Goal: Task Accomplishment & Management: Use online tool/utility

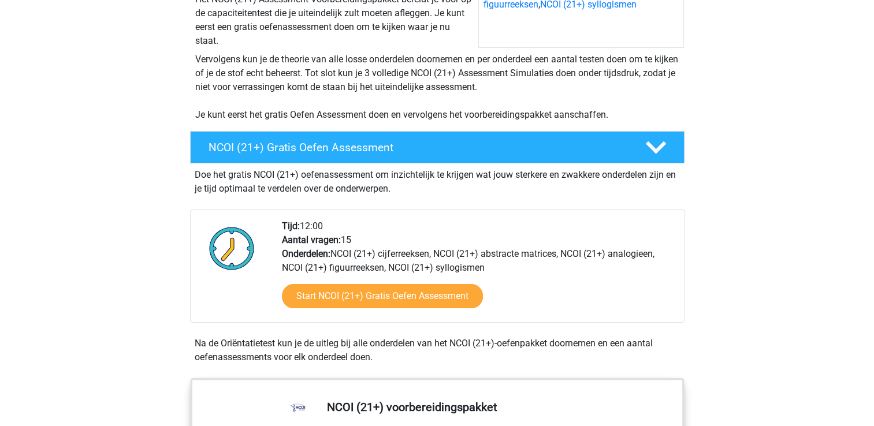
scroll to position [218, 0]
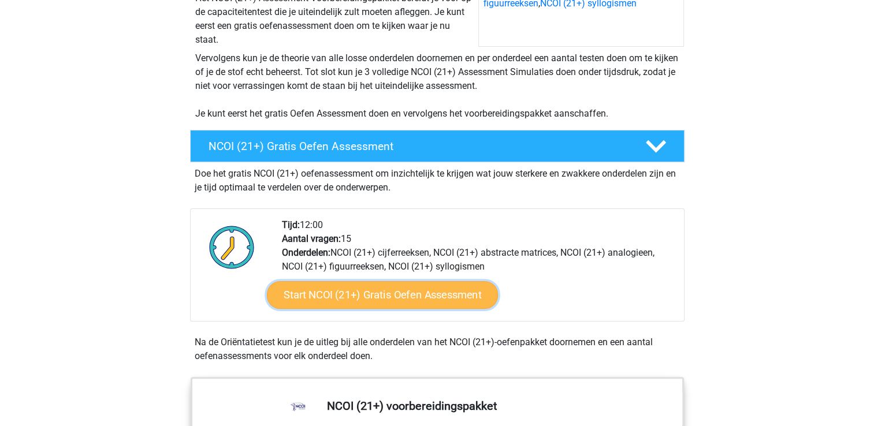
click at [334, 292] on link "Start NCOI (21+) Gratis Oefen Assessment" at bounding box center [381, 295] width 231 height 28
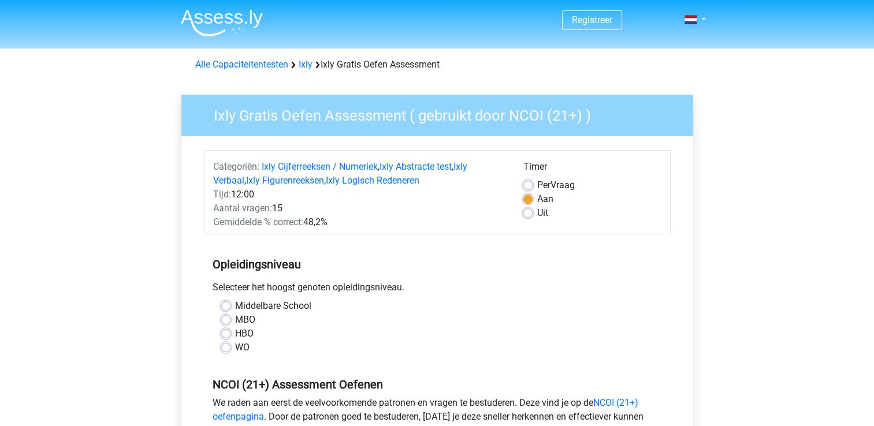
scroll to position [39, 0]
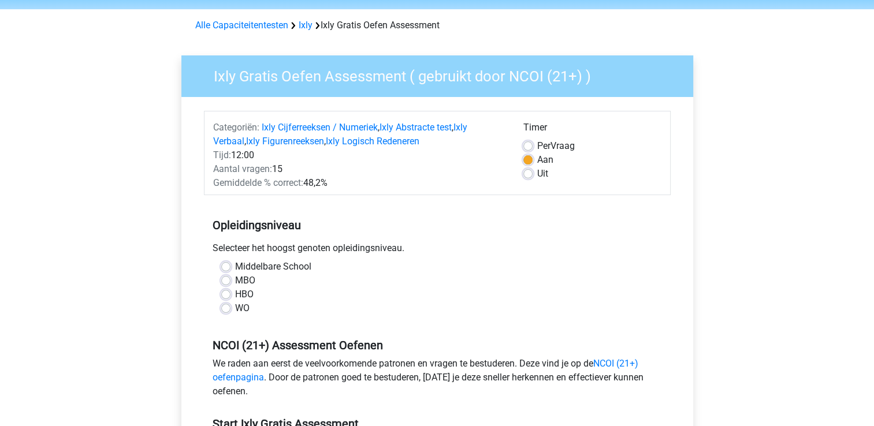
click at [266, 268] on label "Middelbare School" at bounding box center [273, 267] width 76 height 14
click at [231, 268] on input "Middelbare School" at bounding box center [225, 266] width 9 height 12
radio input "true"
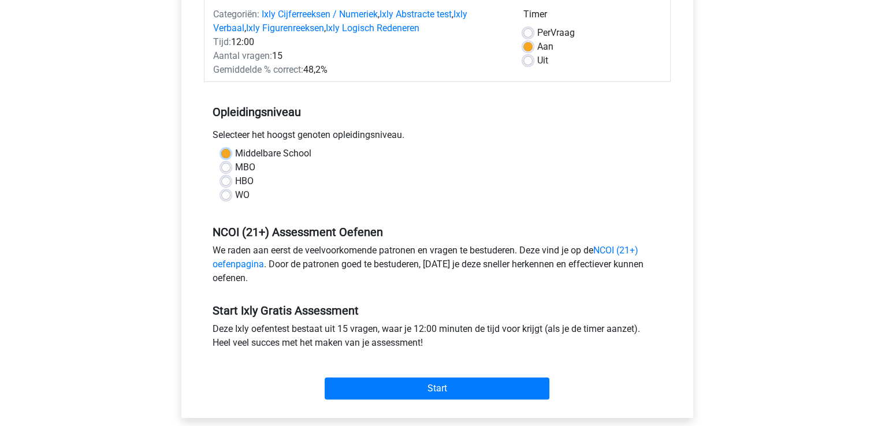
scroll to position [153, 0]
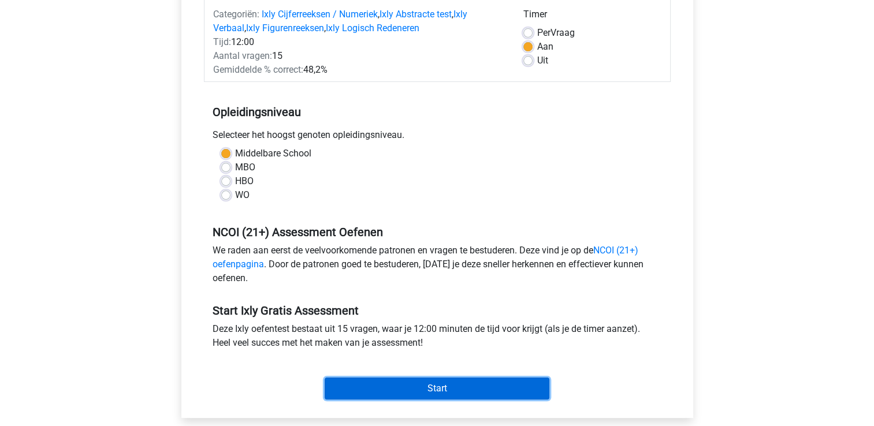
click at [435, 396] on input "Start" at bounding box center [437, 389] width 225 height 22
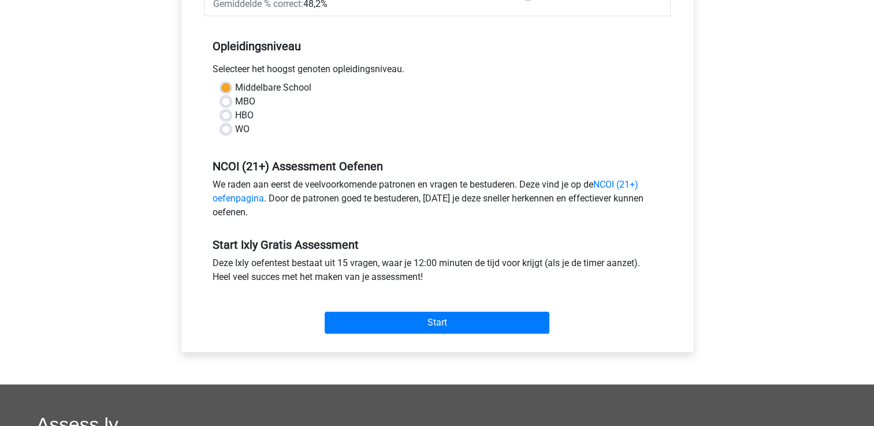
scroll to position [257, 0]
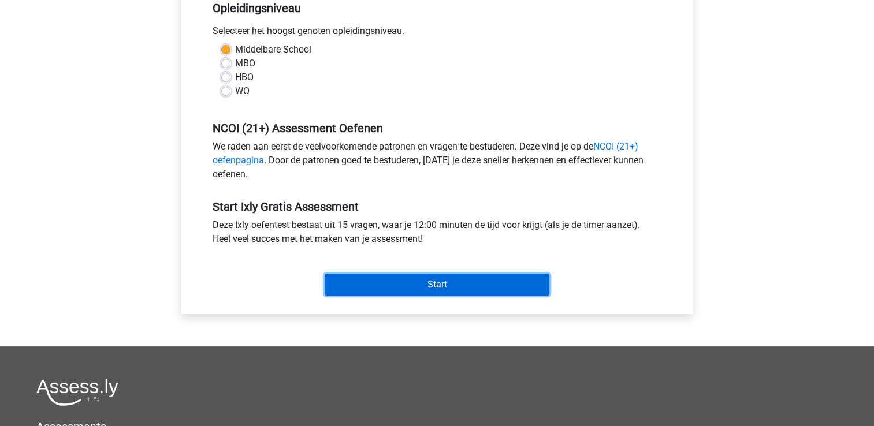
click at [434, 287] on input "Start" at bounding box center [437, 285] width 225 height 22
